Goal: Ask a question: Seek information or help from site administrators or community

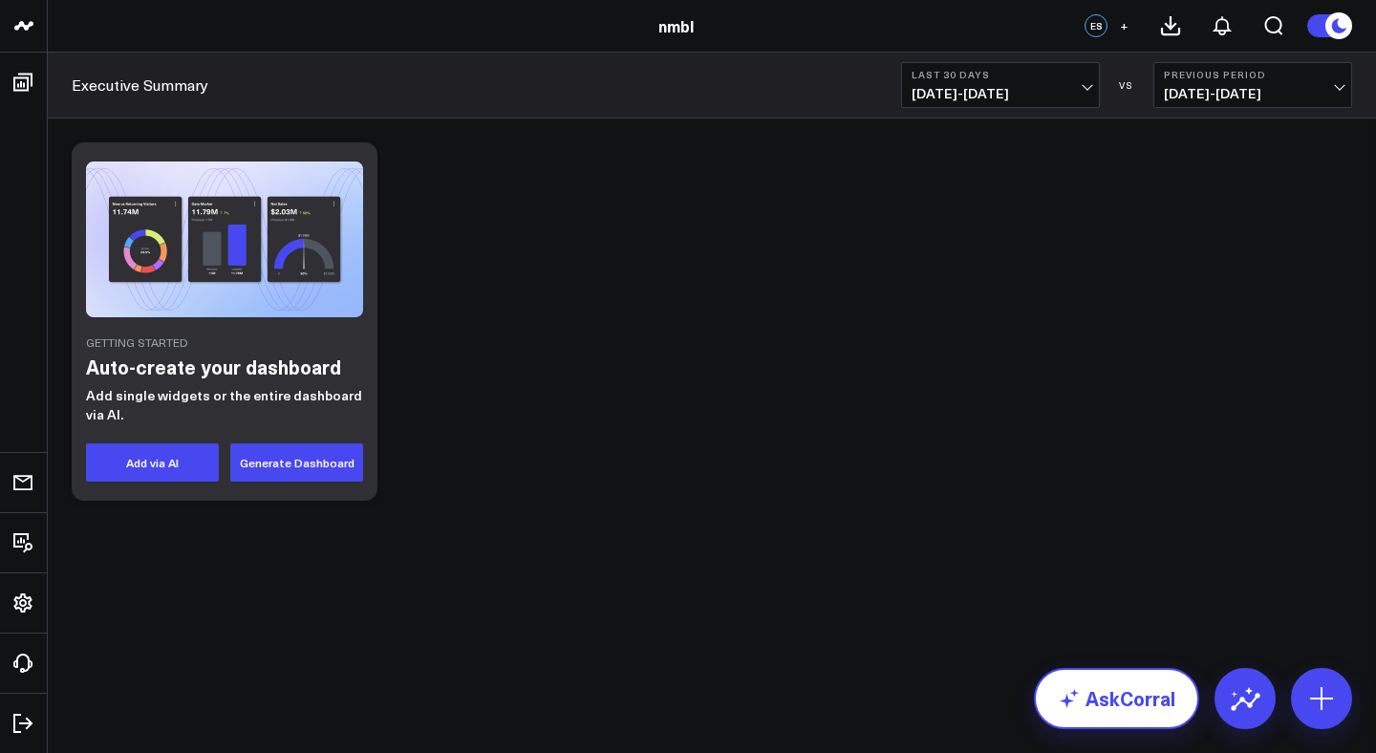
click at [1108, 673] on link "AskCorral" at bounding box center [1116, 698] width 165 height 61
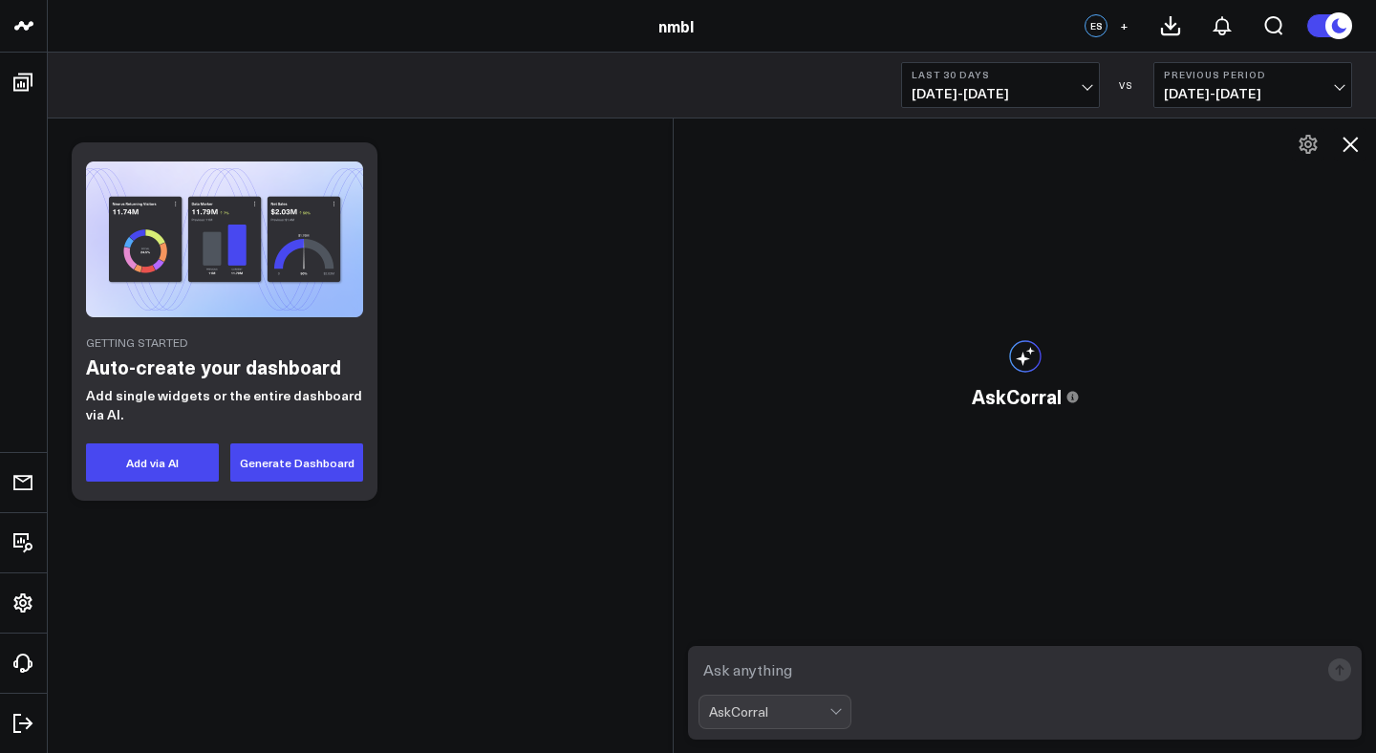
click at [984, 668] on textarea at bounding box center [1009, 670] width 620 height 34
paste textarea "well"
type textarea "well"
click at [800, 674] on textarea at bounding box center [1009, 670] width 620 height 34
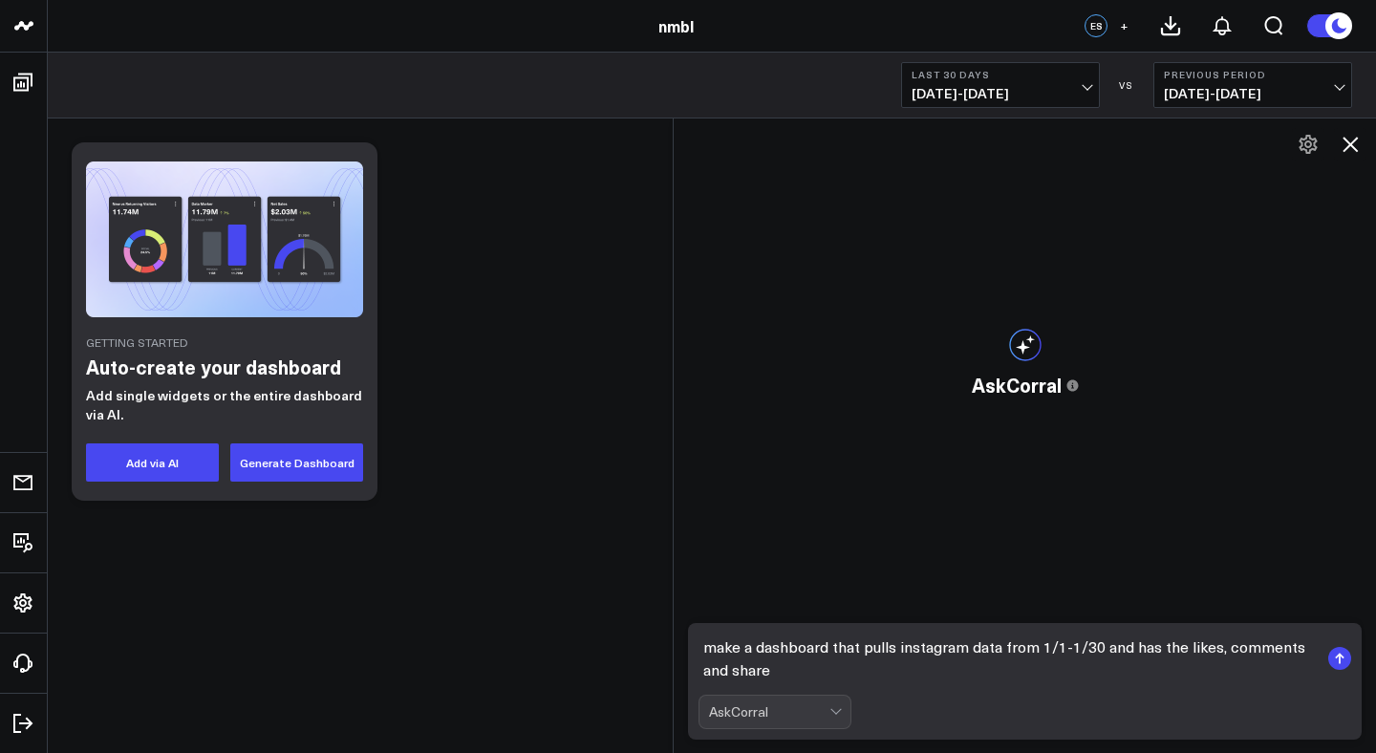
type textarea "make a dashboard that pulls instagram data from 1/1-1/30 and has the likes, com…"
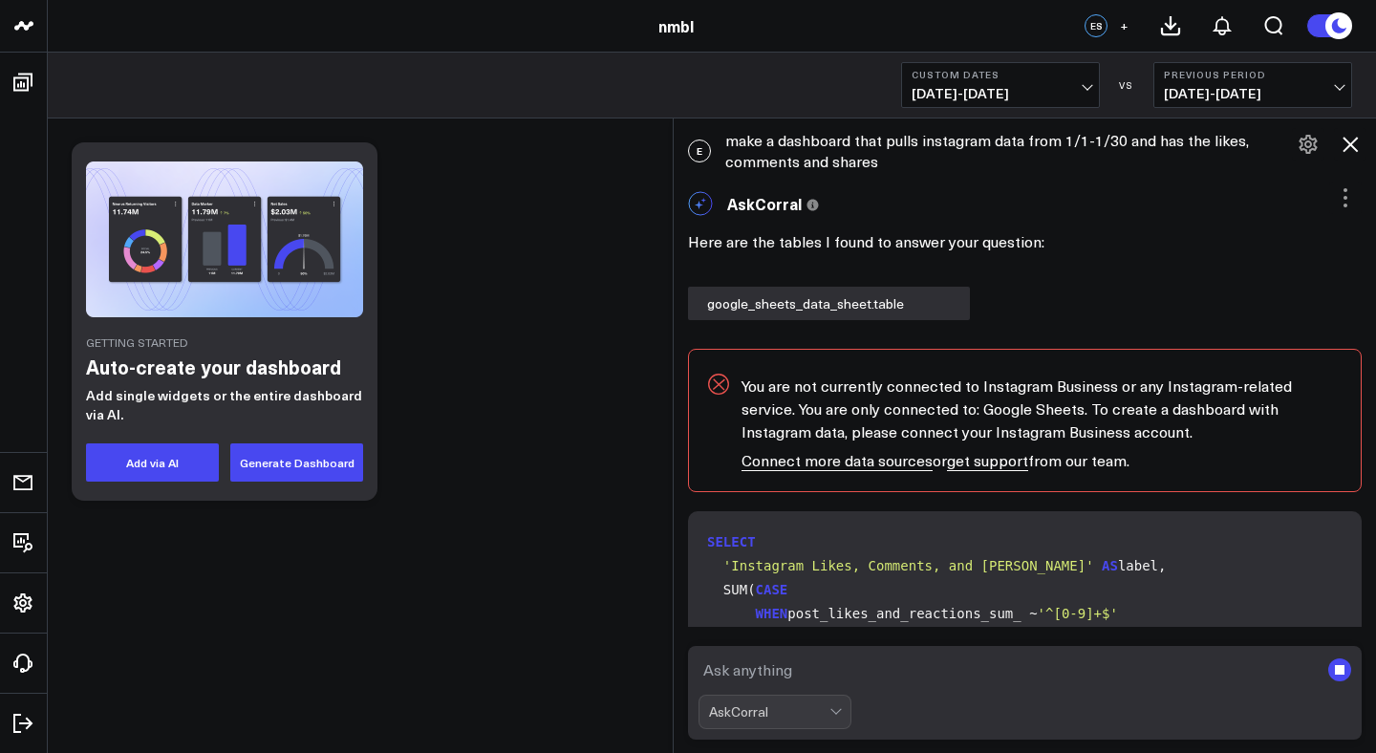
scroll to position [912, 0]
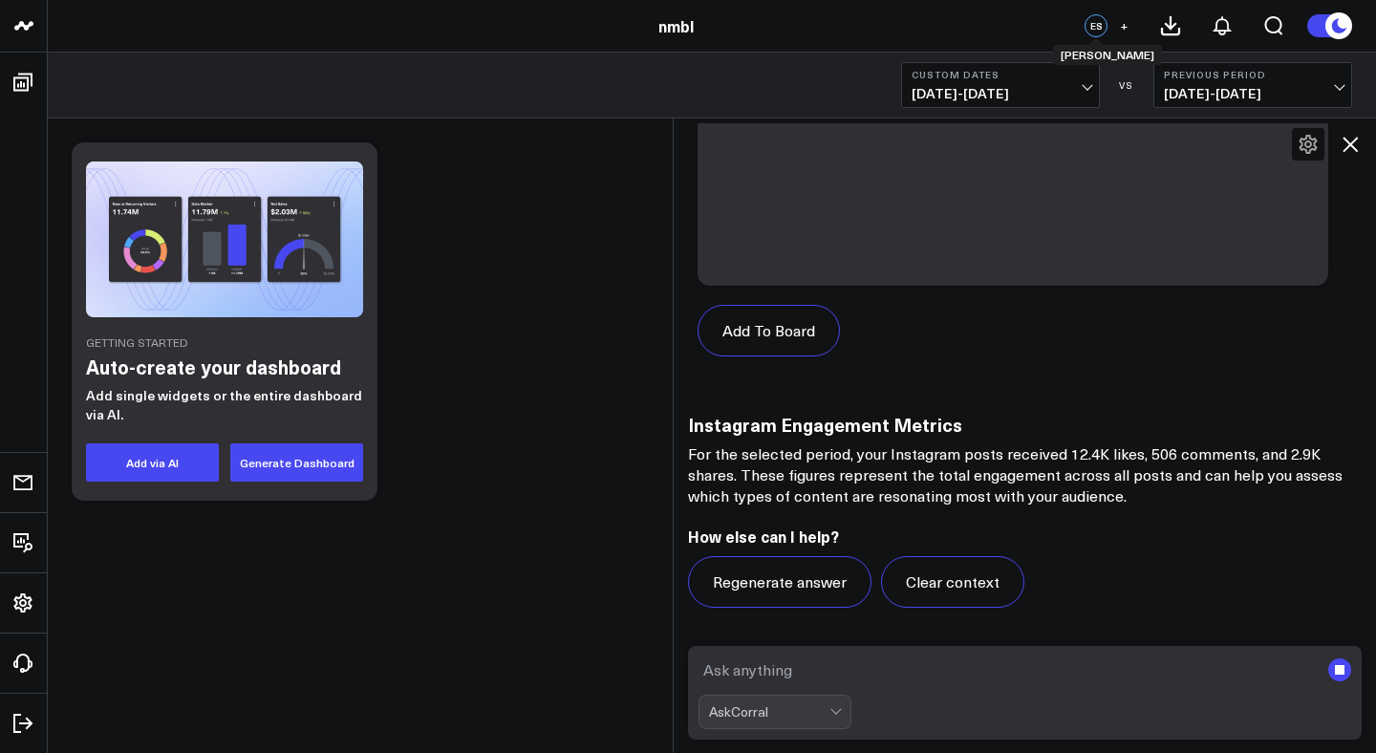
click at [1092, 23] on div "ES" at bounding box center [1096, 25] width 23 height 23
click at [1316, 21] on button at bounding box center [1329, 25] width 46 height 25
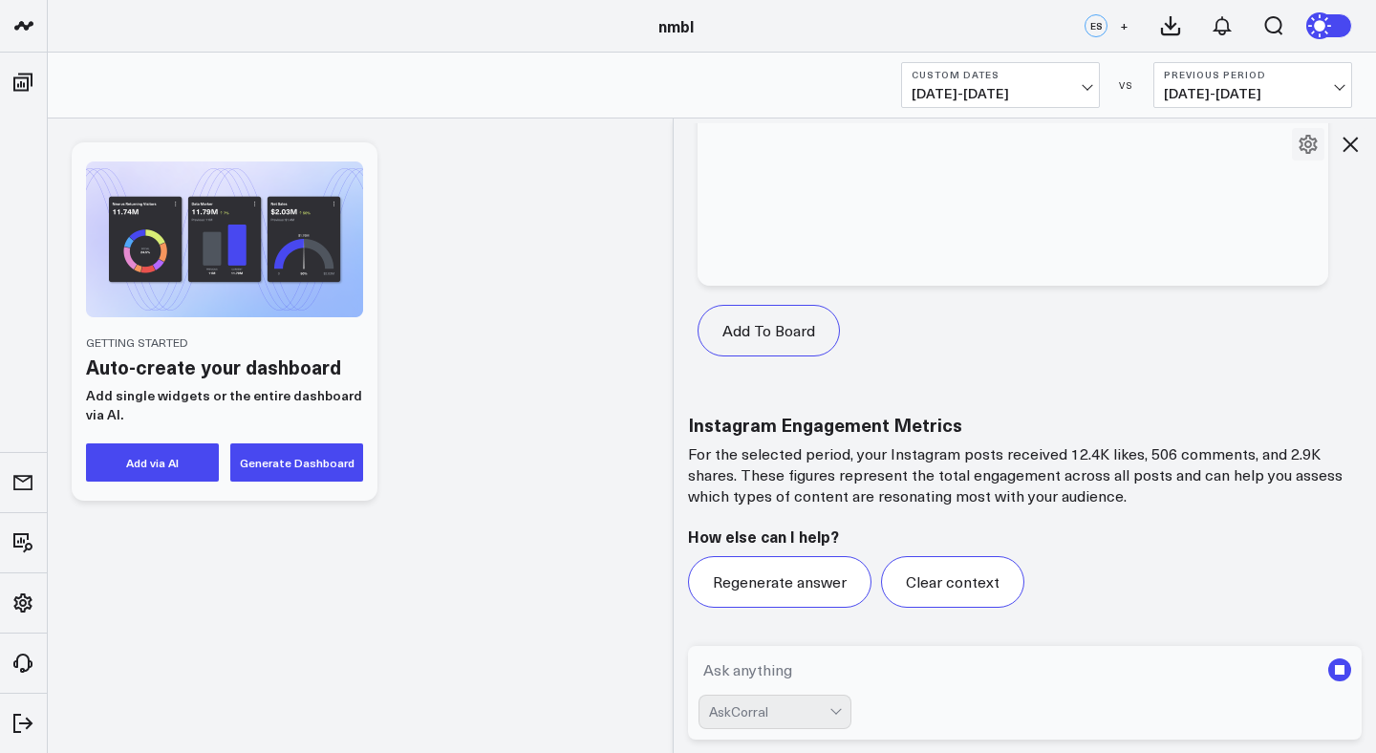
click at [1316, 21] on icon at bounding box center [1321, 25] width 21 height 21
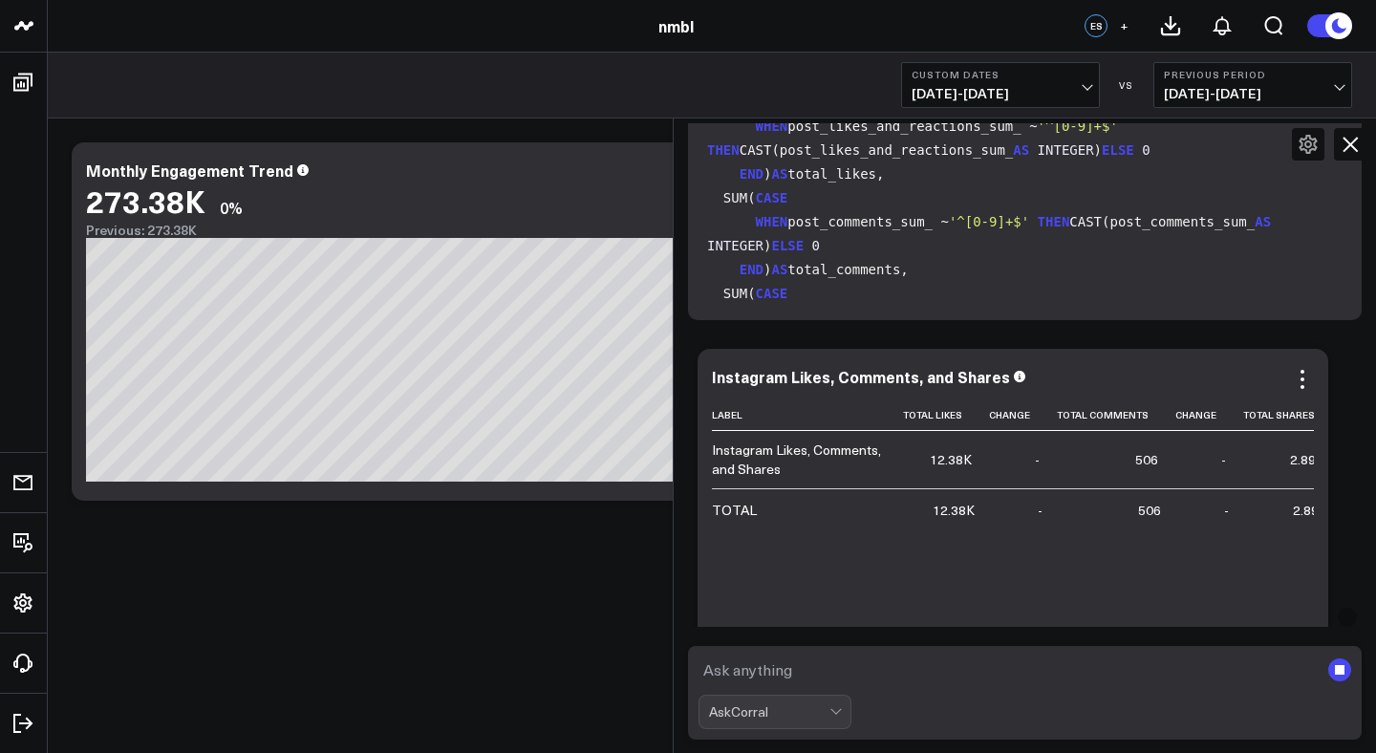
scroll to position [0, 0]
